Goal: Task Accomplishment & Management: Use online tool/utility

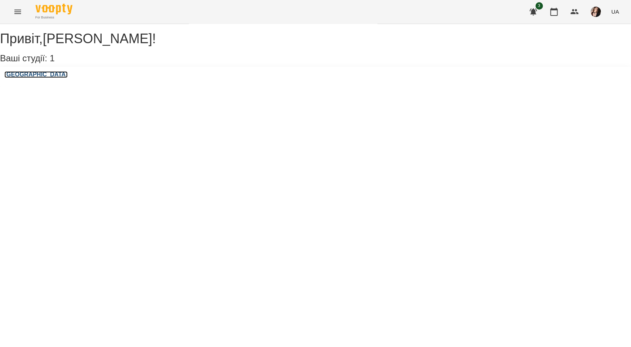
click at [23, 78] on h3 "[GEOGRAPHIC_DATA]" at bounding box center [35, 74] width 63 height 7
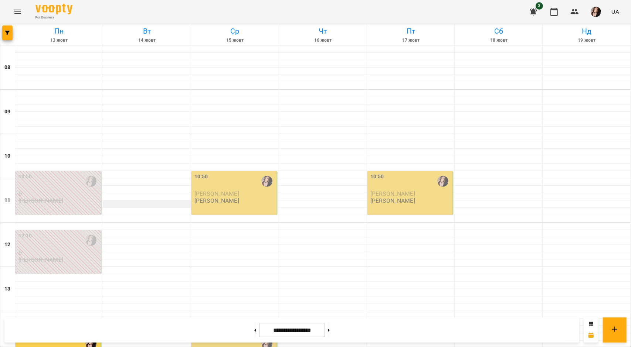
scroll to position [222, 0]
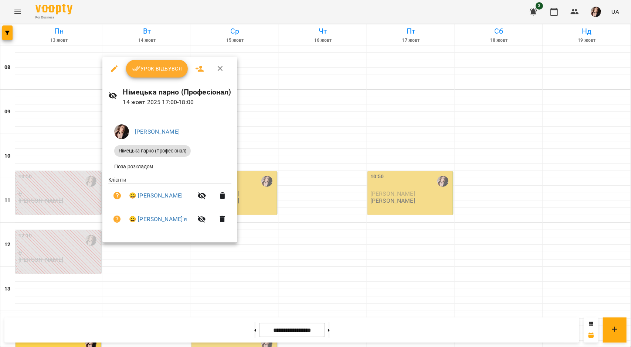
click at [158, 72] on span "Урок відбувся" at bounding box center [157, 68] width 50 height 9
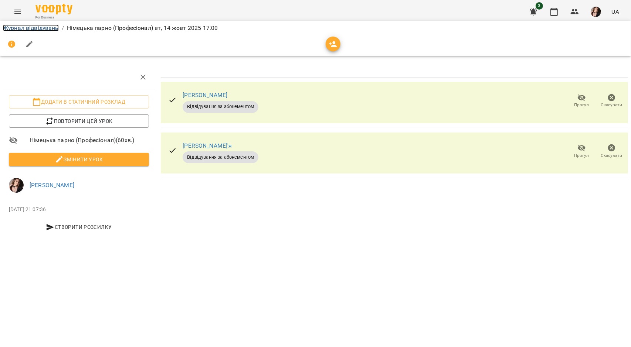
click at [36, 30] on link "Журнал відвідувань" at bounding box center [31, 27] width 56 height 7
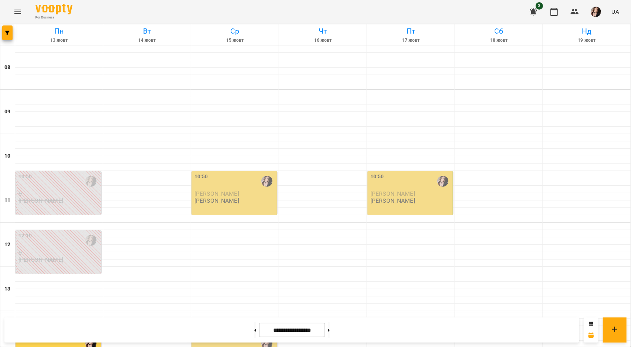
scroll to position [259, 0]
